Goal: Task Accomplishment & Management: Manage account settings

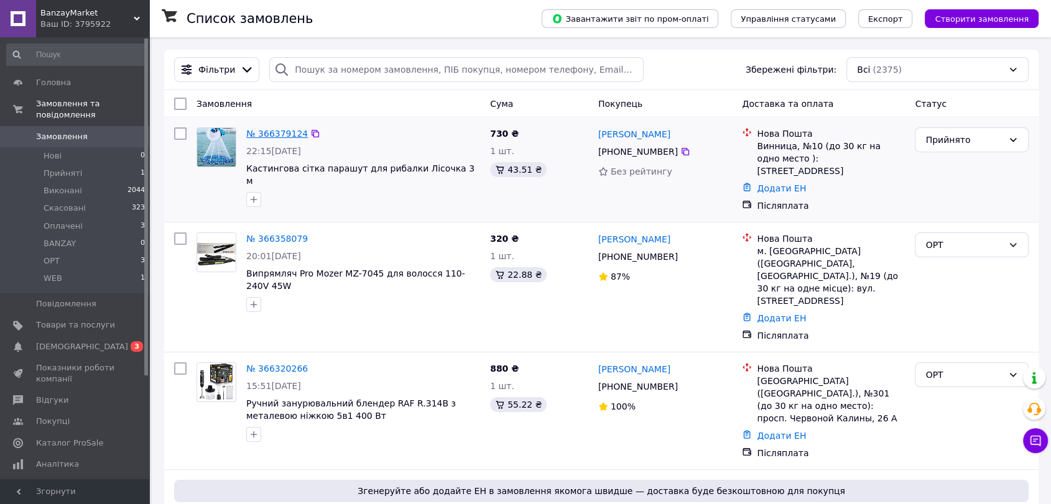
click at [281, 136] on link "№ 366379124" at bounding box center [277, 134] width 62 height 10
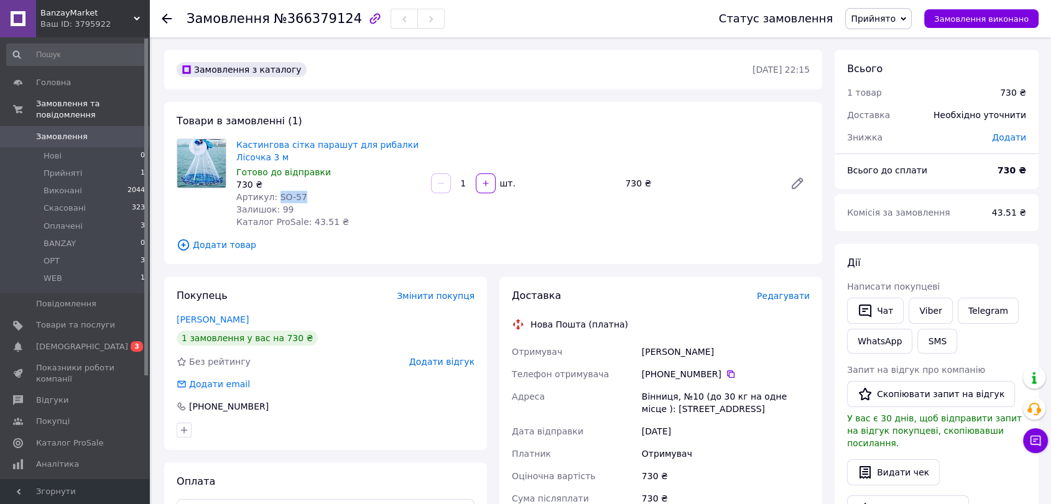
drag, startPoint x: 304, startPoint y: 196, endPoint x: 272, endPoint y: 195, distance: 31.1
click at [272, 195] on div "Артикул: SO-57" at bounding box center [328, 197] width 185 height 12
copy span "SO-57"
click at [365, 228] on div "Кастингова сітка парашут для рибалки Лісочка 3 м Готово до відправки 730 ₴ Арти…" at bounding box center [328, 183] width 195 height 95
drag, startPoint x: 727, startPoint y: 353, endPoint x: 639, endPoint y: 348, distance: 87.2
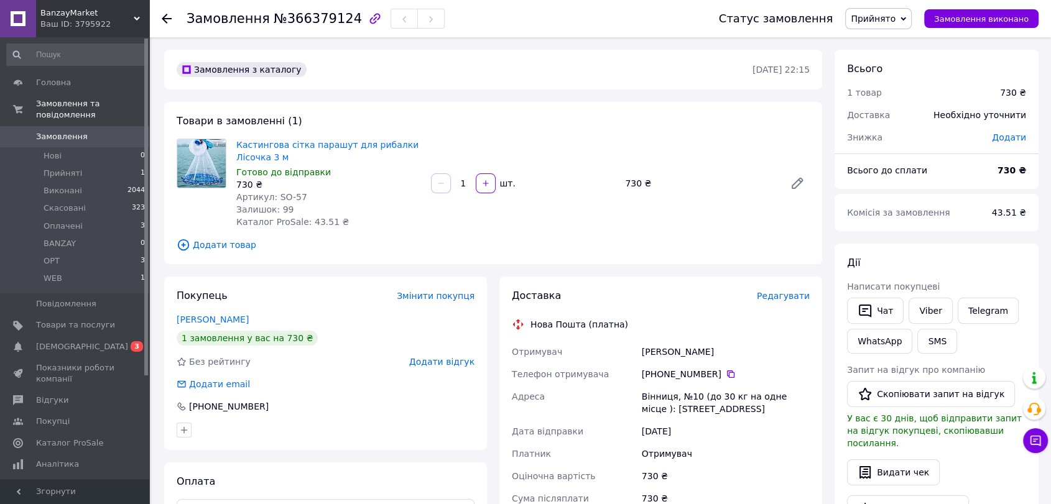
click at [639, 348] on div "Мєзєнцев Ярослав" at bounding box center [725, 352] width 173 height 22
copy div "Мєзєнцев Ярослав"
drag, startPoint x: 664, startPoint y: 374, endPoint x: 713, endPoint y: 377, distance: 48.6
click at [713, 377] on div "+380 96 162 41 31" at bounding box center [726, 374] width 168 height 12
copy div "96 162 41 31"
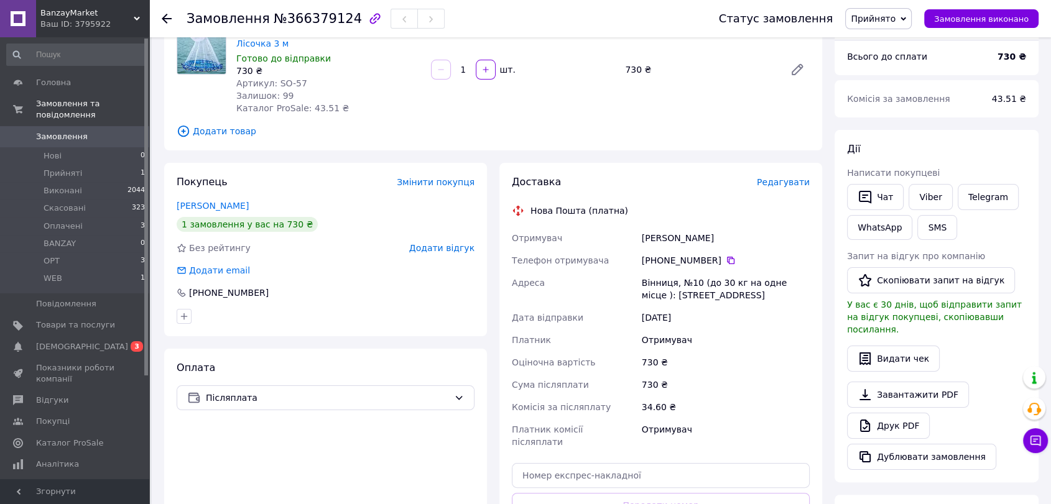
scroll to position [138, 0]
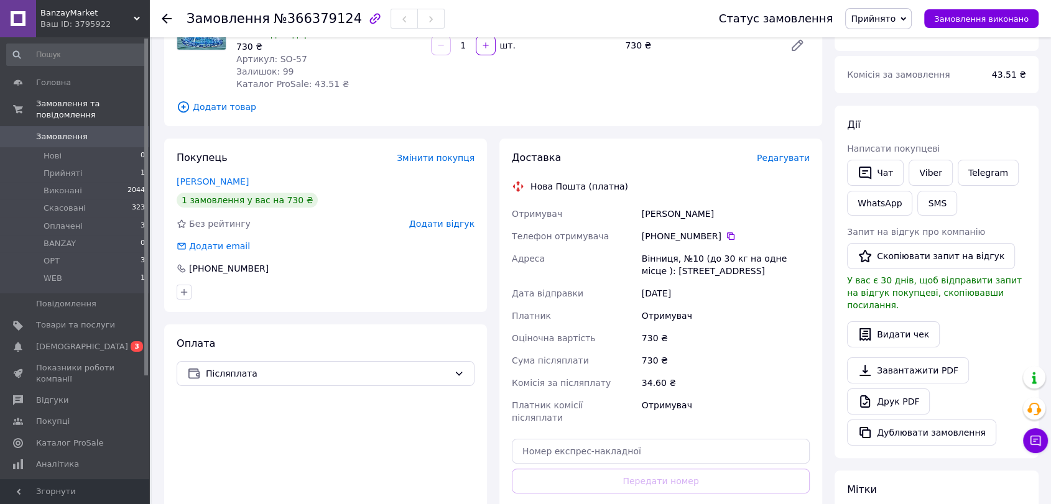
click at [731, 358] on div "730 ₴" at bounding box center [725, 361] width 173 height 22
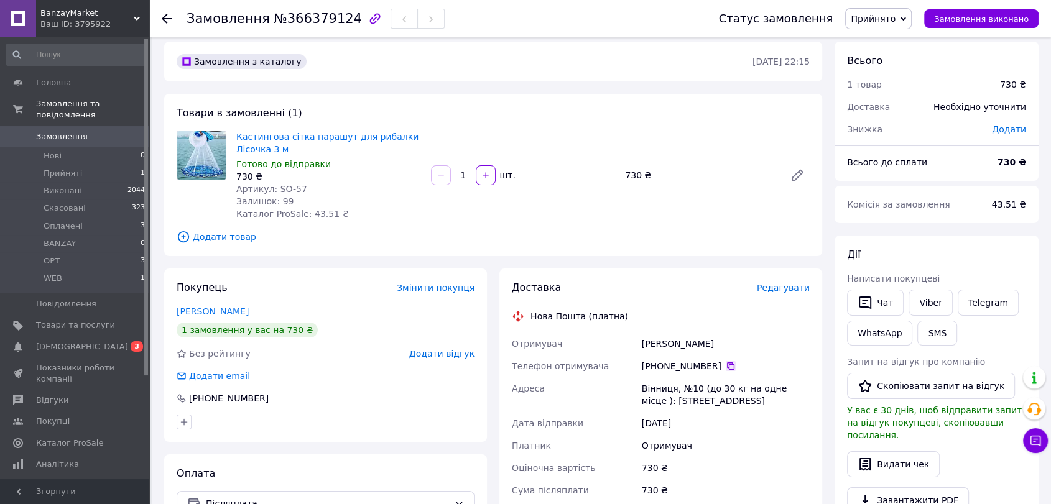
scroll to position [0, 0]
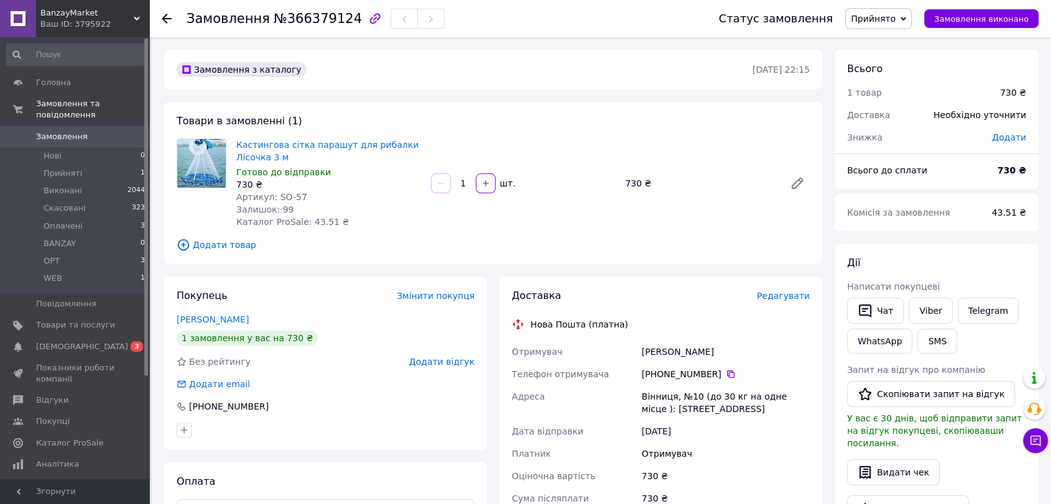
click at [111, 126] on link "Замовлення 0" at bounding box center [76, 136] width 152 height 21
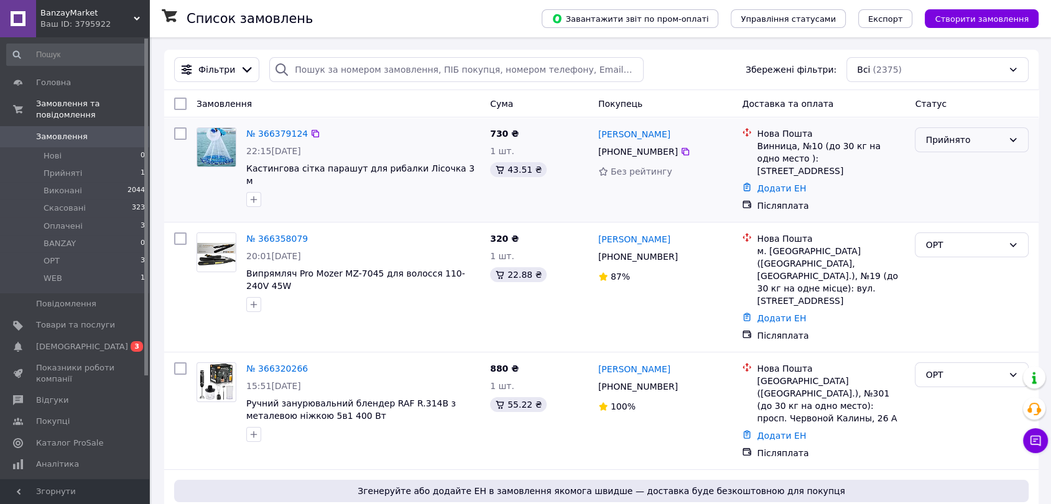
click at [973, 141] on div "Прийнято" at bounding box center [965, 140] width 78 height 14
click at [946, 250] on li "OPT" at bounding box center [972, 256] width 113 height 22
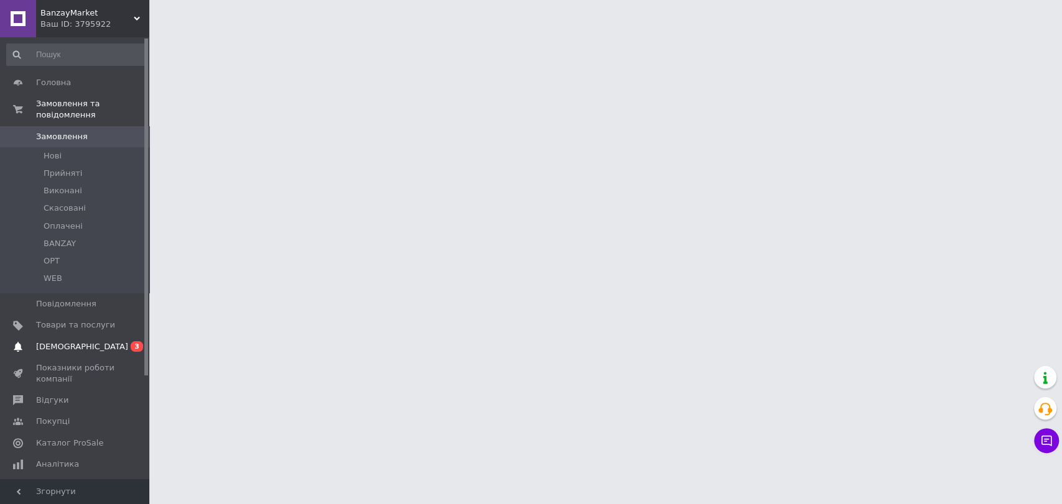
click at [109, 342] on span "[DEMOGRAPHIC_DATA]" at bounding box center [75, 347] width 79 height 11
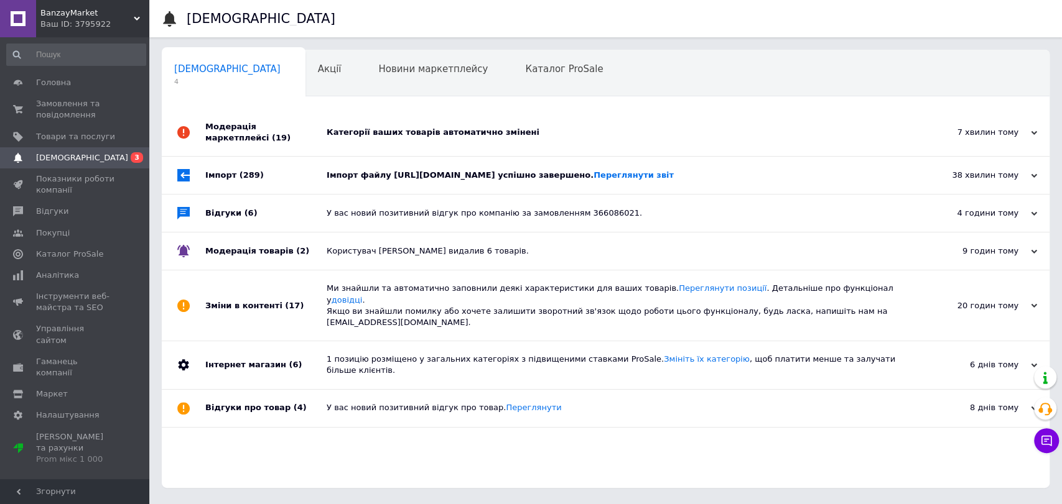
click at [295, 130] on div "Модерація маркетплейсі (19)" at bounding box center [265, 132] width 121 height 47
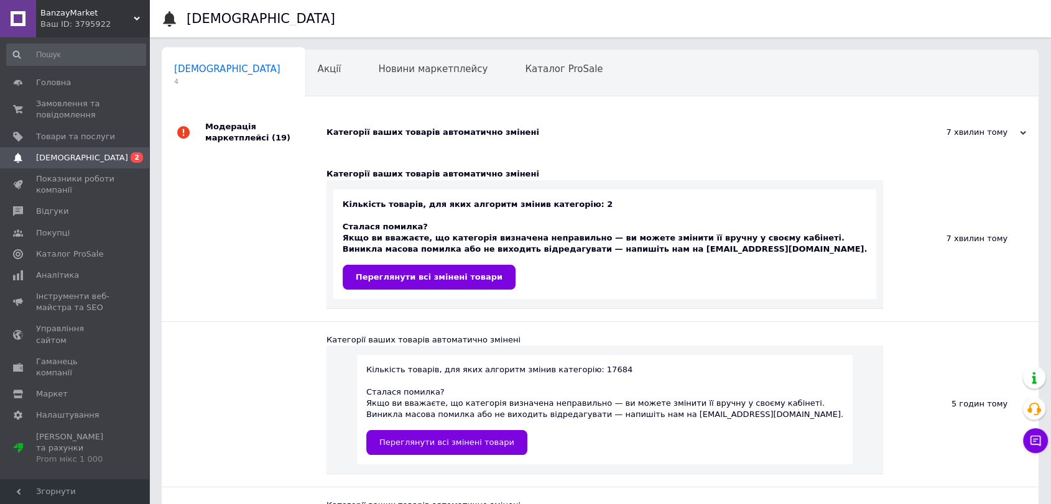
click at [297, 134] on div "Модерація маркетплейсі (19)" at bounding box center [265, 132] width 121 height 47
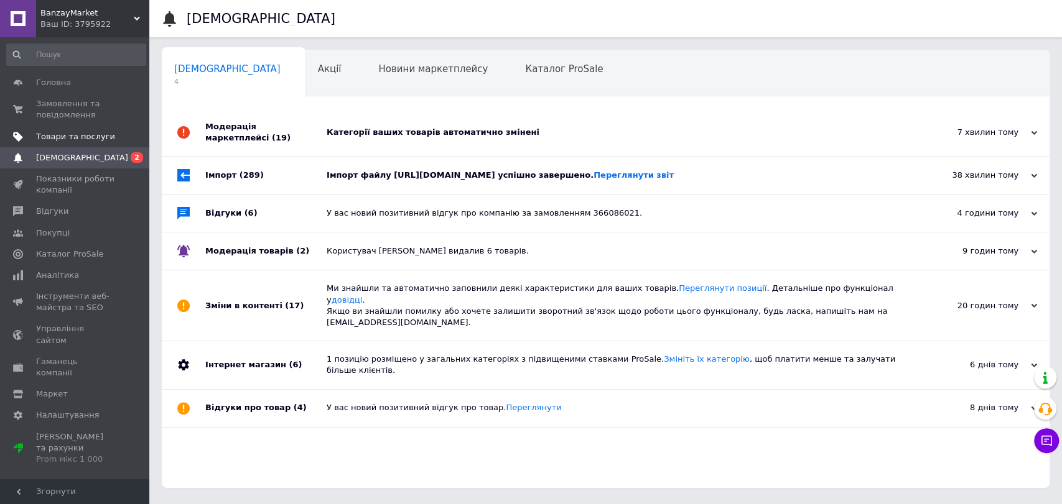
click at [109, 134] on span "Товари та послуги" at bounding box center [75, 136] width 79 height 11
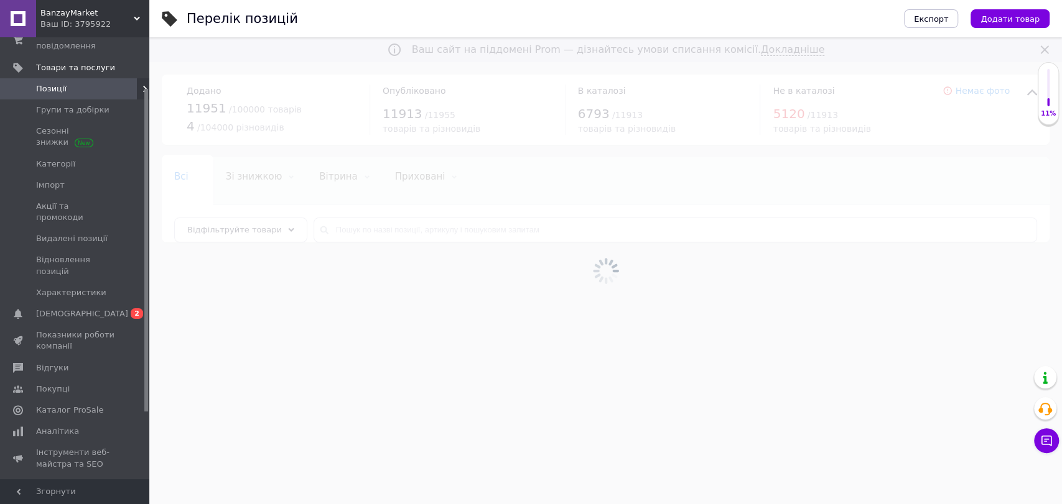
drag, startPoint x: 96, startPoint y: 376, endPoint x: 109, endPoint y: 377, distance: 13.1
click at [96, 400] on link "Каталог ProSale" at bounding box center [76, 410] width 152 height 21
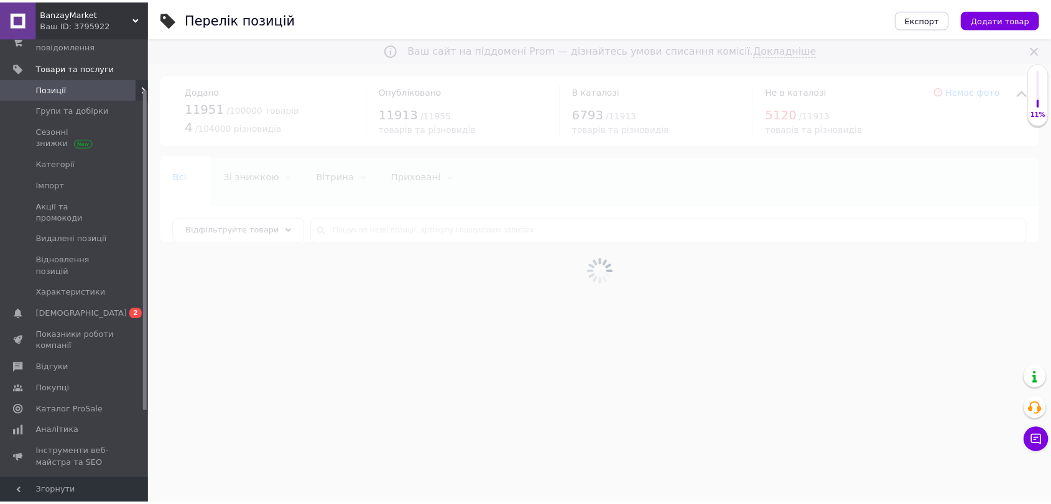
scroll to position [11, 0]
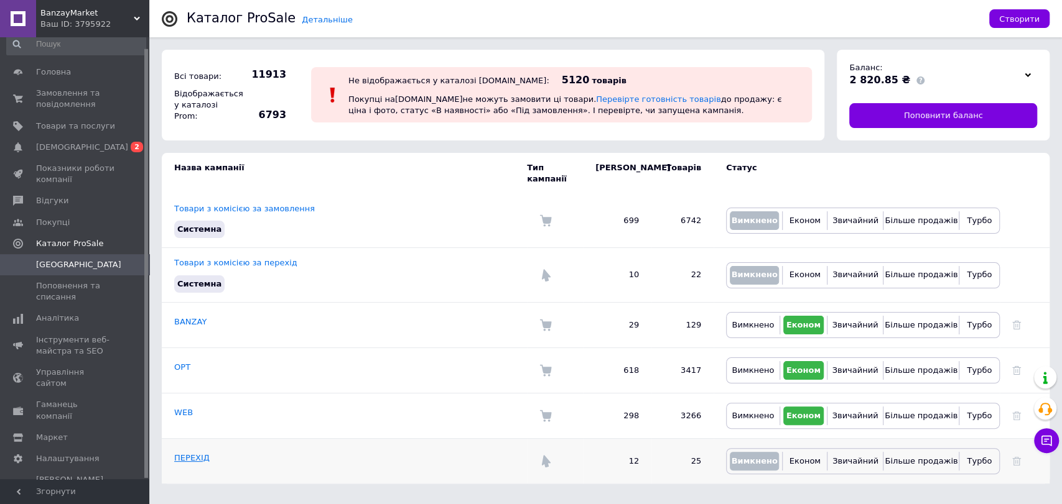
click at [188, 453] on link "ПЕРЕХІД" at bounding box center [191, 457] width 35 height 9
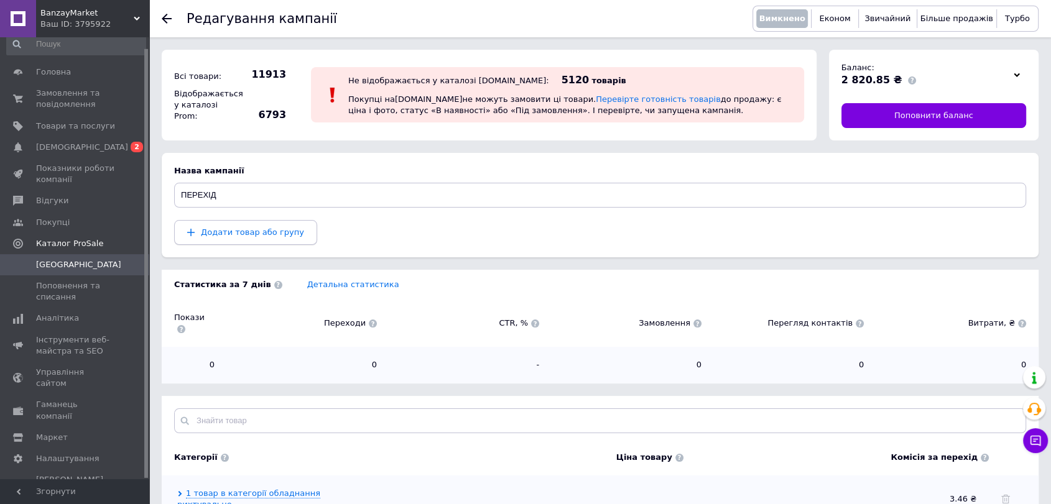
click at [243, 238] on button "Додати товар або групу" at bounding box center [245, 232] width 143 height 25
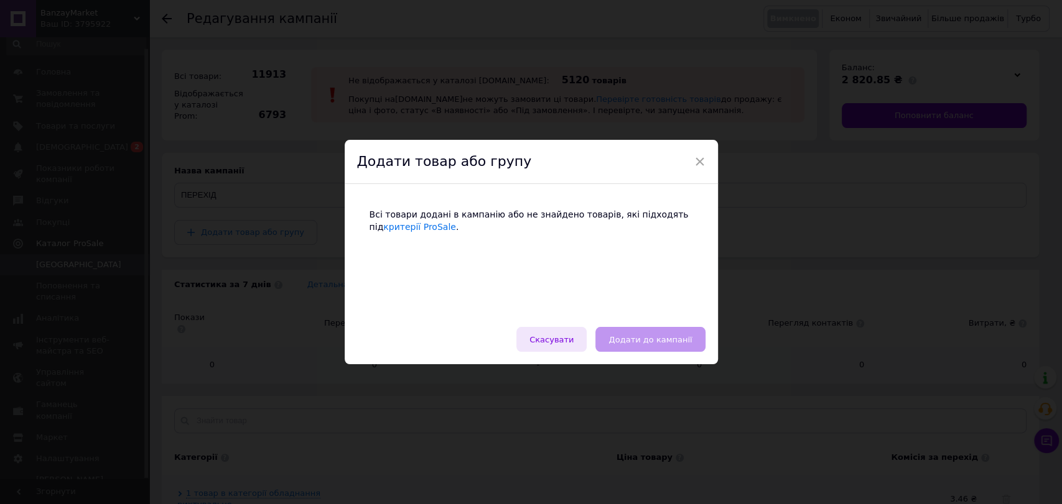
click at [574, 340] on span "Скасувати" at bounding box center [551, 339] width 44 height 9
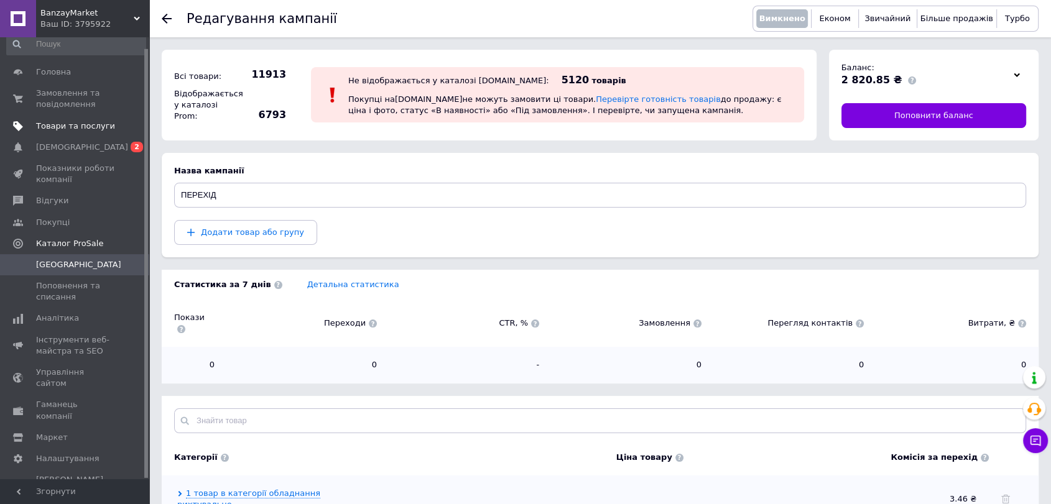
click at [94, 124] on span "Товари та послуги" at bounding box center [75, 126] width 79 height 11
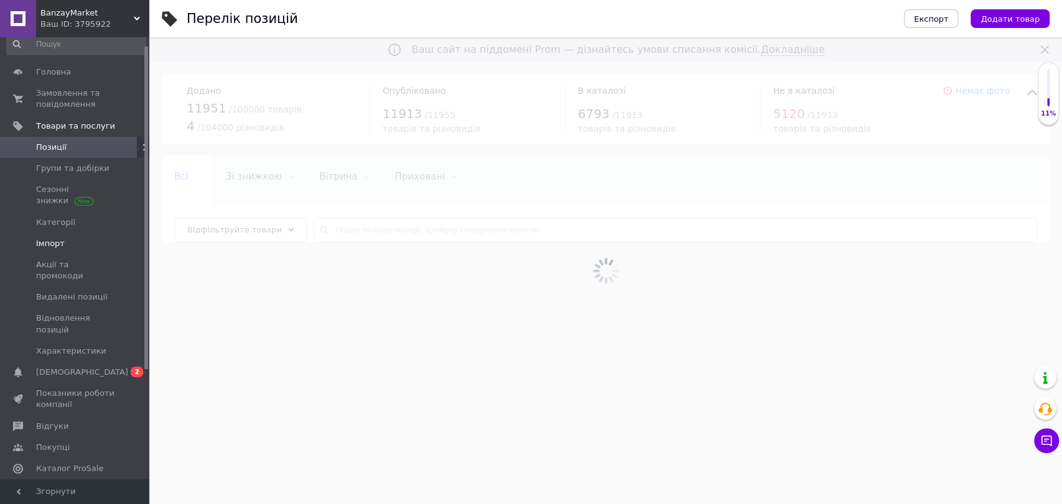
click at [91, 249] on link "Імпорт" at bounding box center [76, 243] width 152 height 21
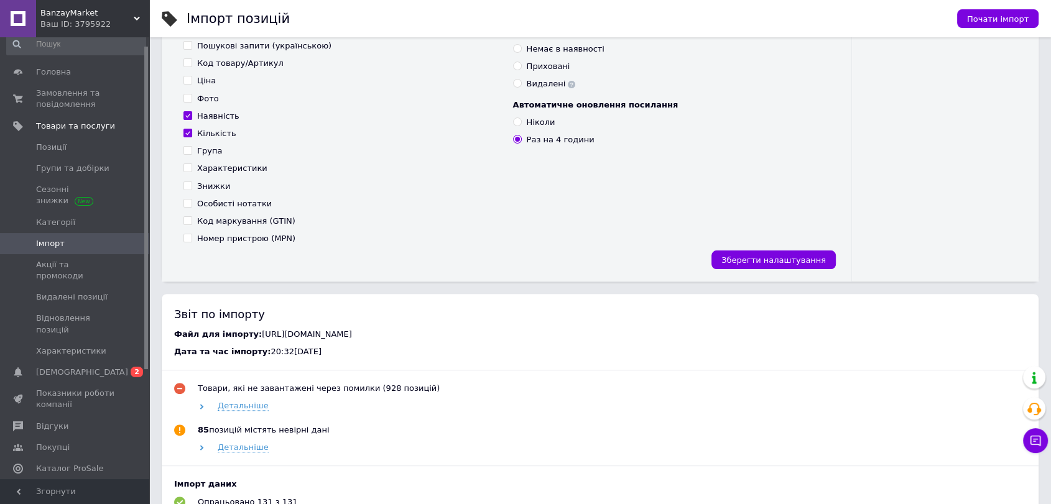
scroll to position [345, 0]
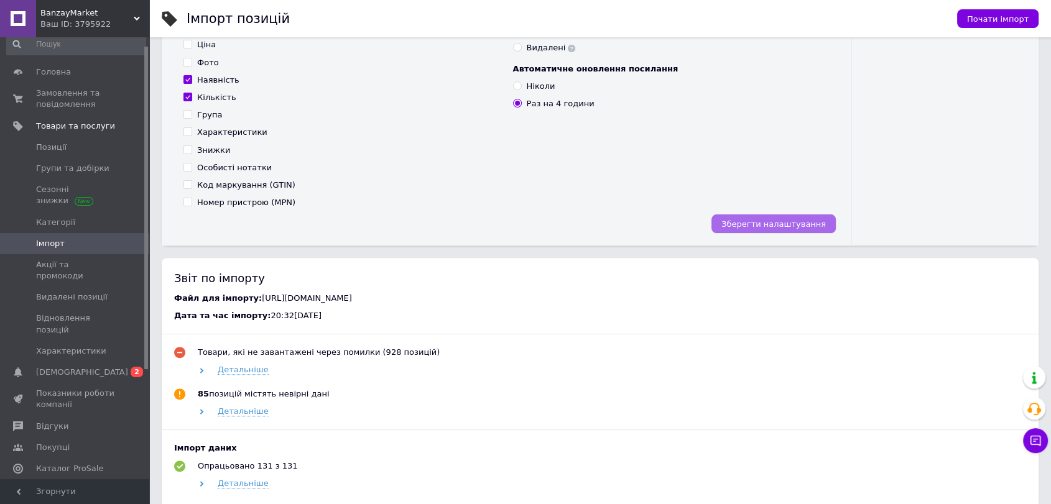
click at [806, 215] on button "Зберегти налаштування" at bounding box center [774, 224] width 124 height 19
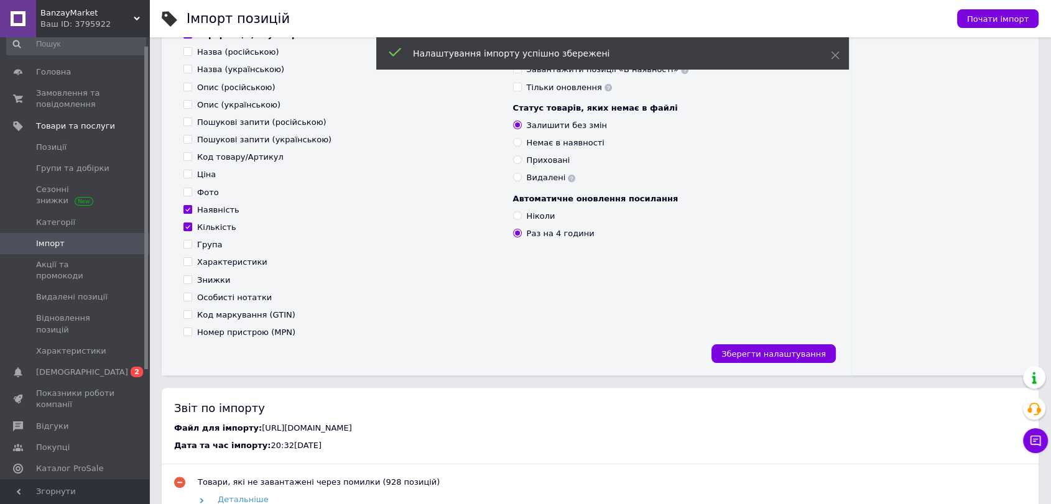
scroll to position [0, 0]
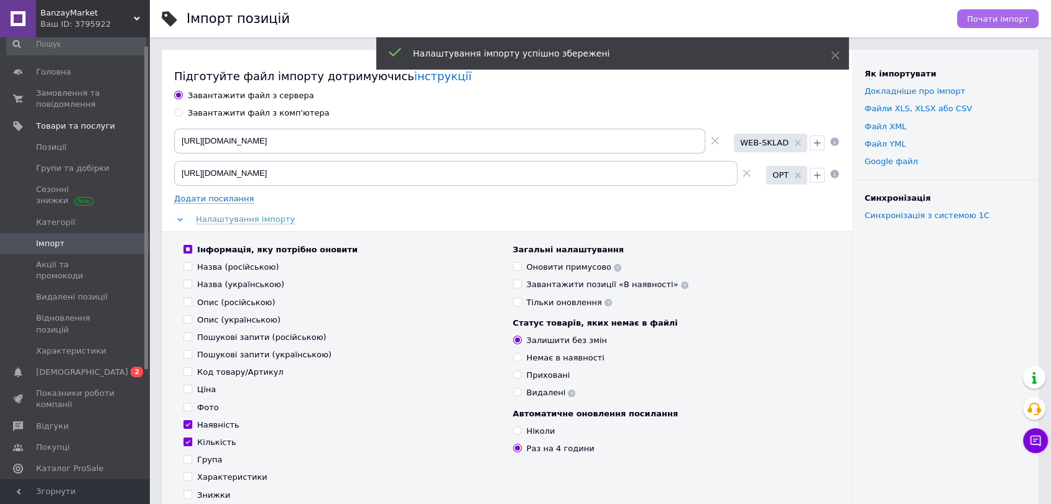
click at [987, 20] on span "Почати імпорт" at bounding box center [998, 18] width 62 height 9
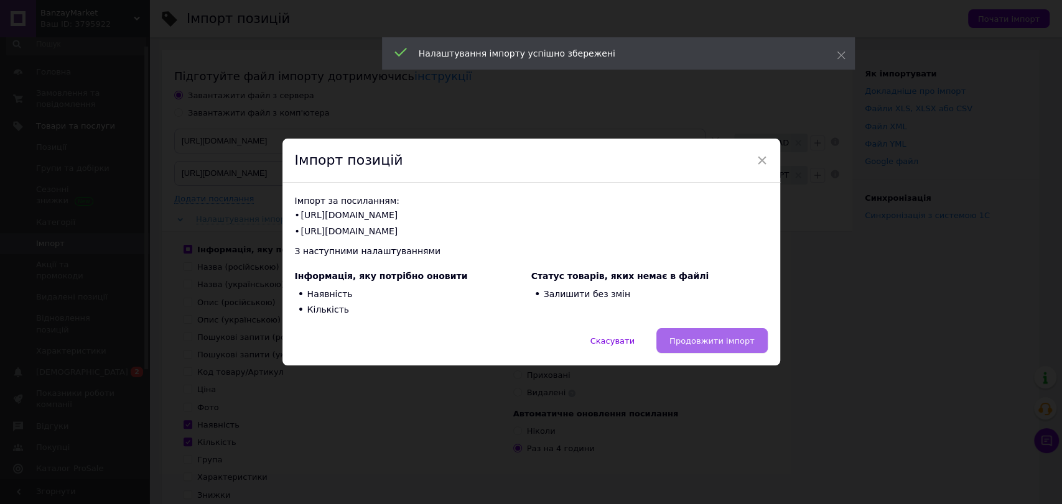
click at [730, 333] on button "Продовжити імпорт" at bounding box center [711, 340] width 111 height 25
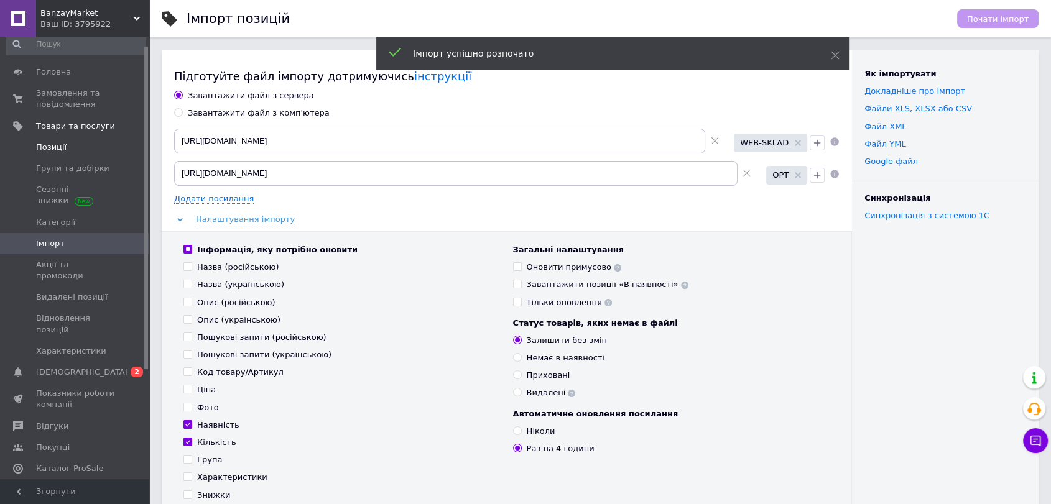
click at [78, 151] on span "Позиції" at bounding box center [75, 147] width 79 height 11
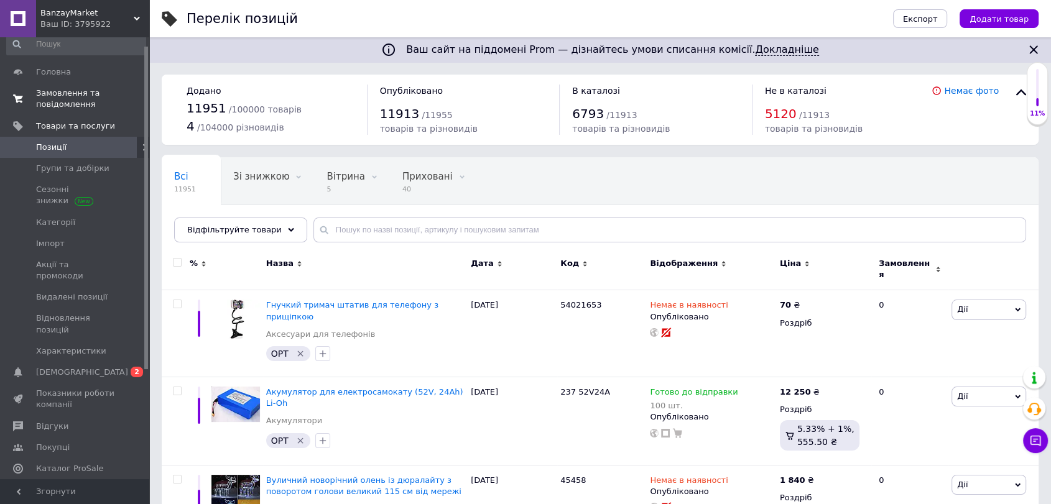
click at [53, 108] on span "Замовлення та повідомлення" at bounding box center [75, 99] width 79 height 22
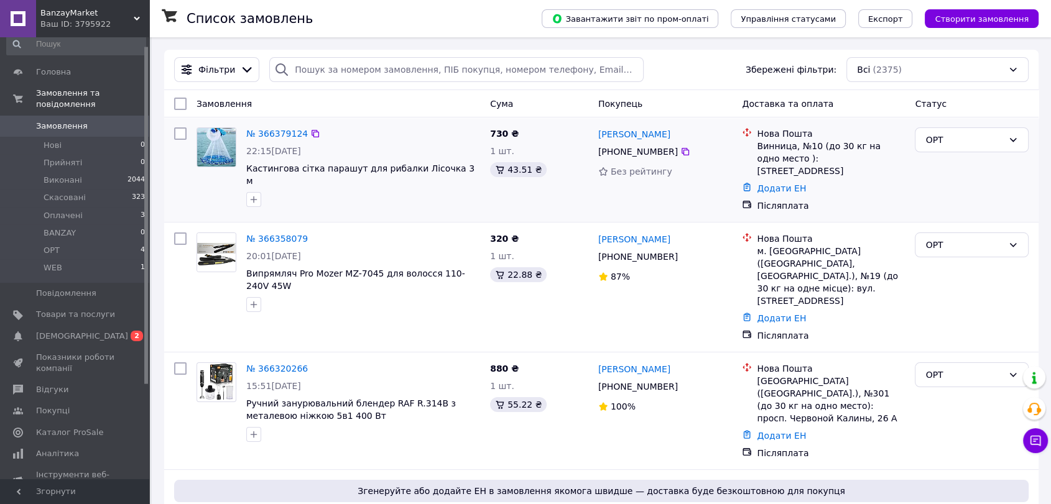
click at [428, 124] on div "№ 366379124 22:15, 12.10.2025 Кастингова сітка парашут для рибалки Лісочка 3 м" at bounding box center [363, 168] width 244 height 90
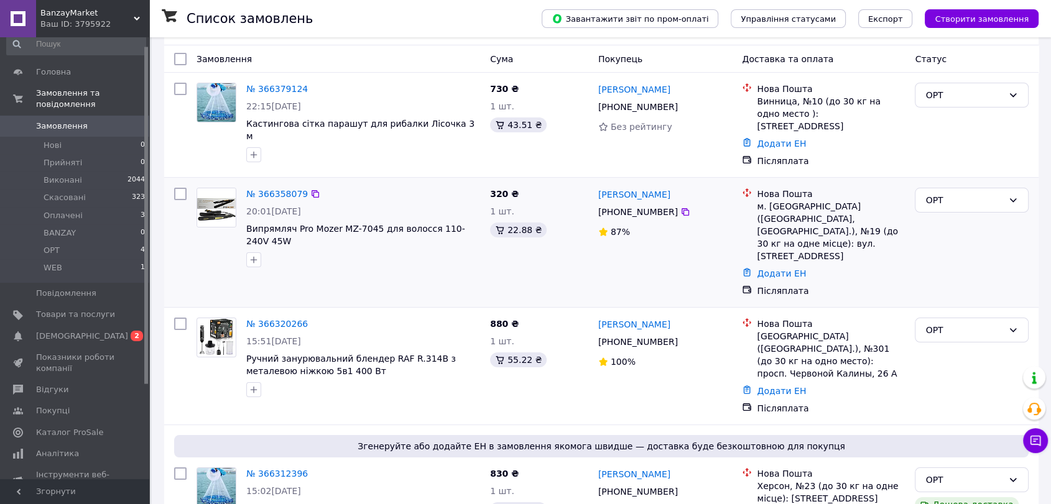
scroll to position [69, 0]
